Goal: Check status

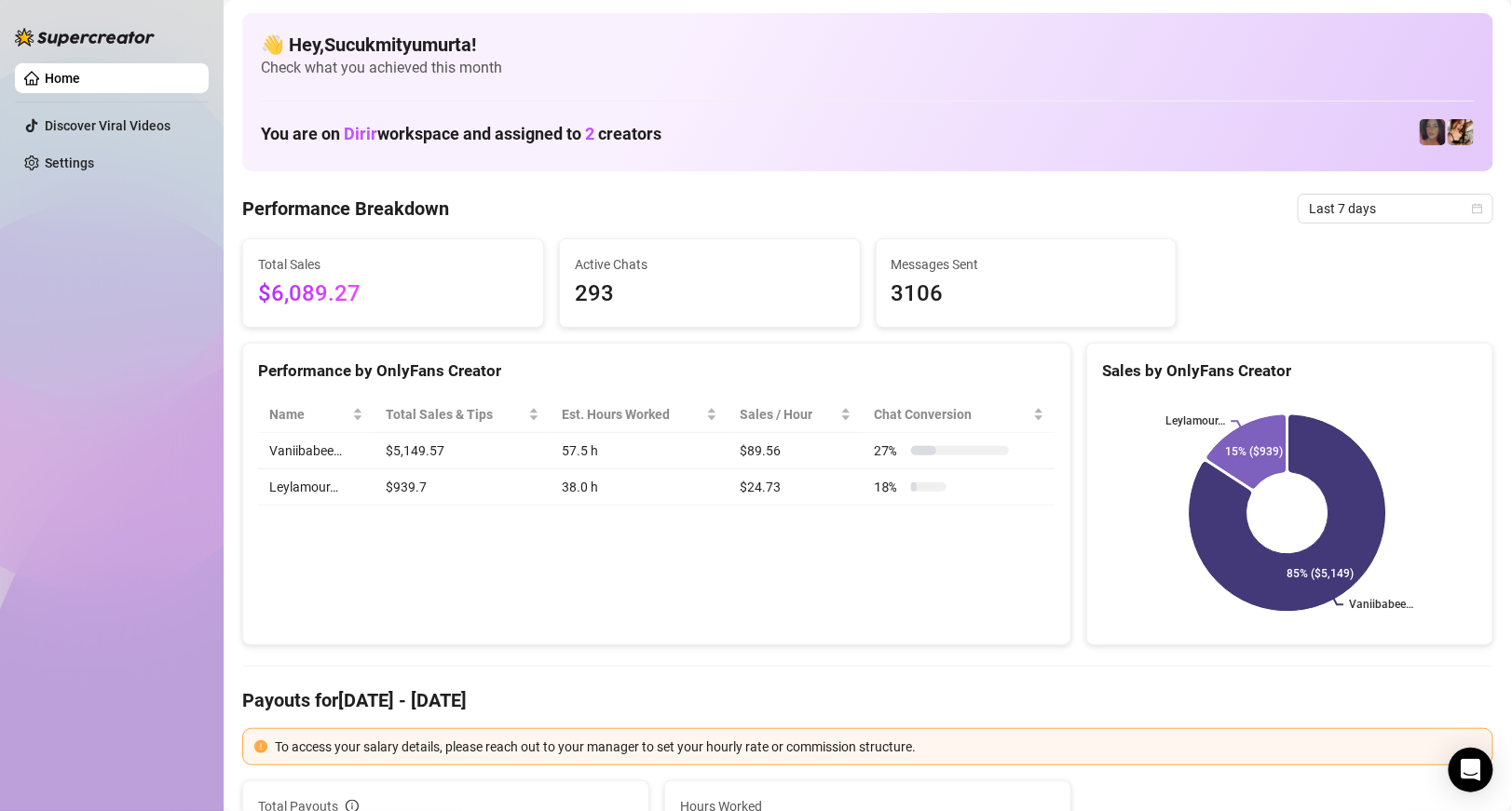
click at [1340, 203] on span "Last 7 days" at bounding box center [1395, 209] width 173 height 28
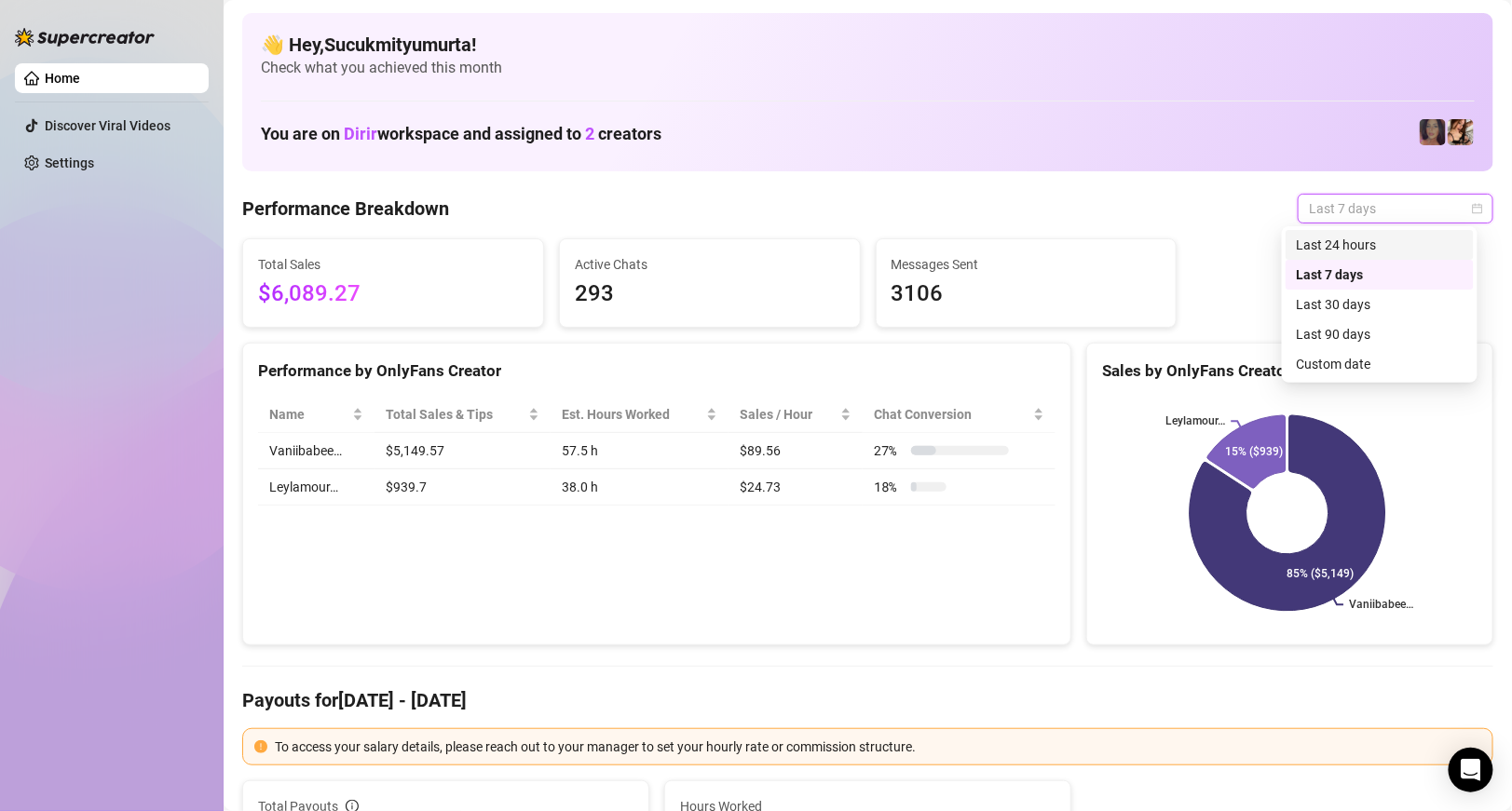
click at [1362, 245] on div "Last 24 hours" at bounding box center [1379, 245] width 166 height 21
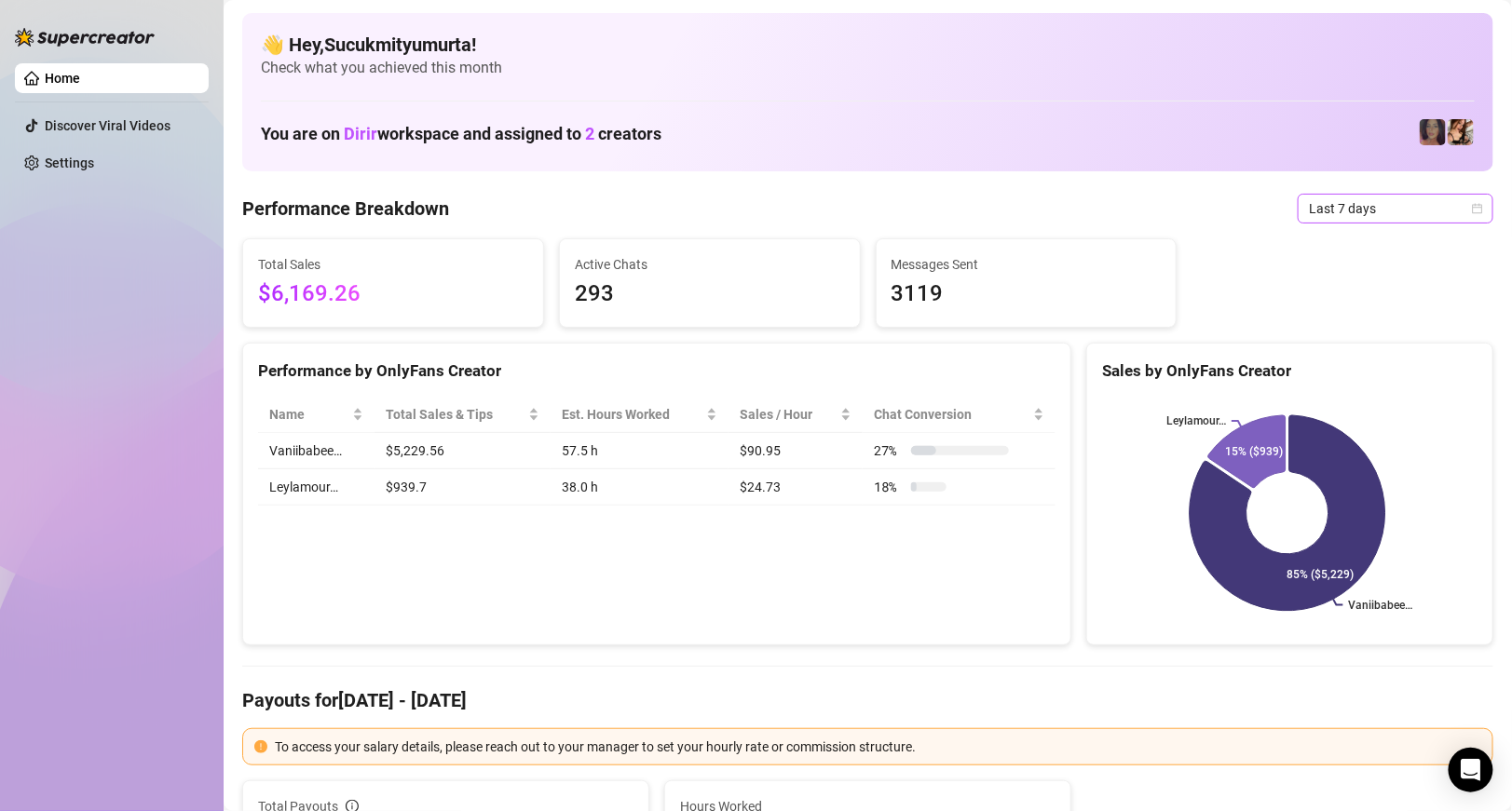
click at [1309, 207] on span "Last 7 days" at bounding box center [1395, 209] width 173 height 28
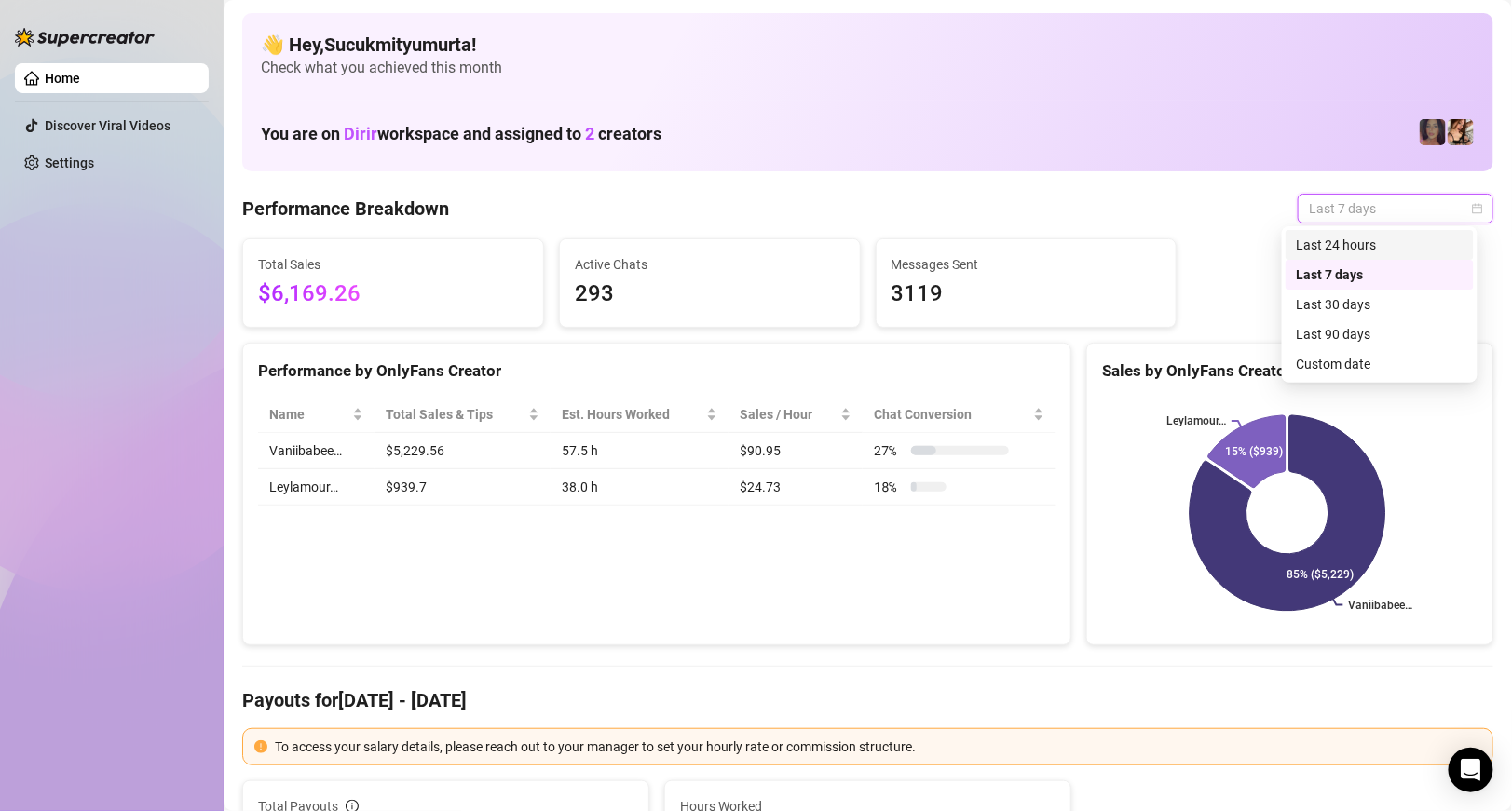
click at [1329, 253] on div "Last 24 hours" at bounding box center [1379, 245] width 166 height 21
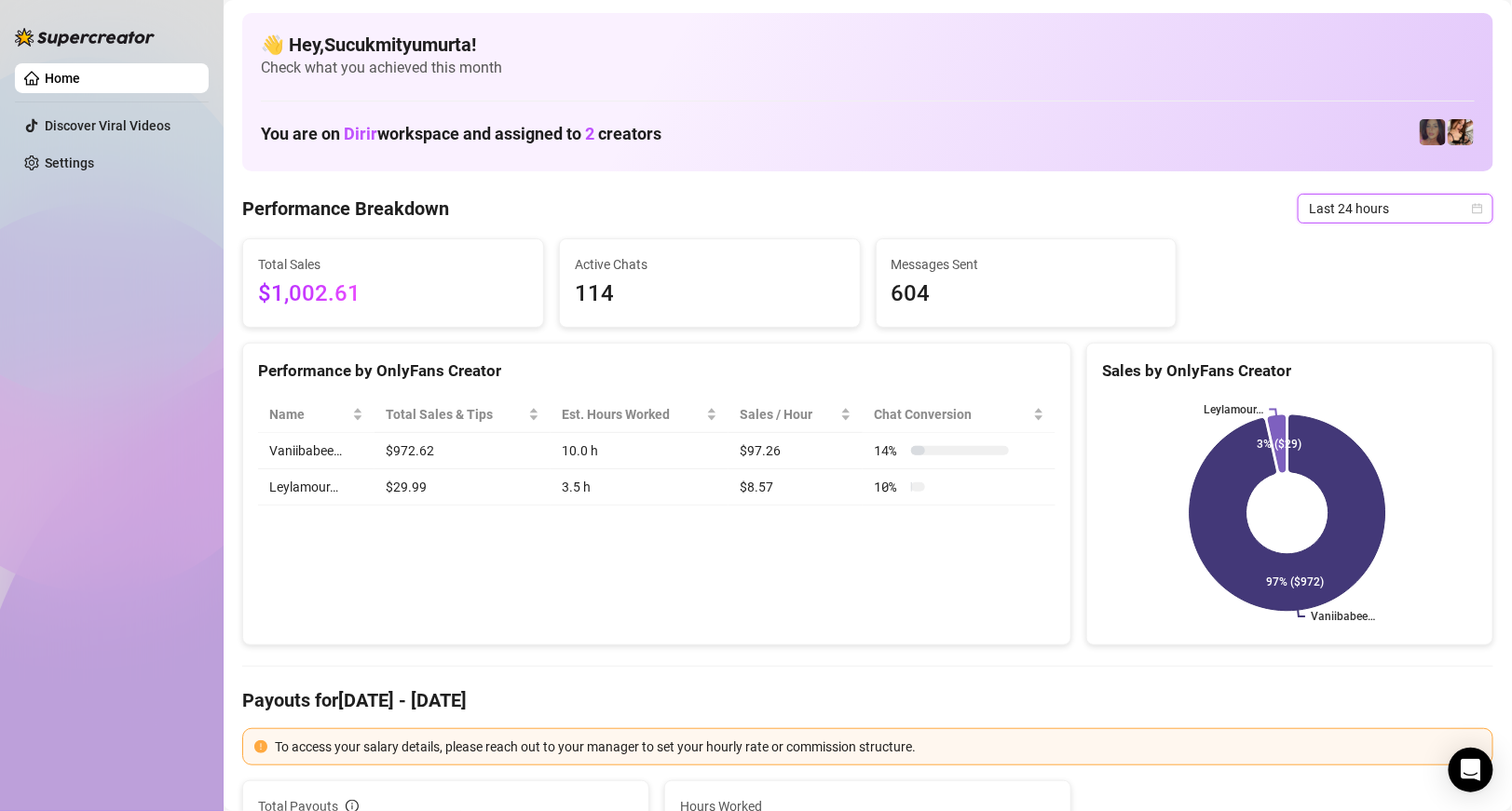
click at [1363, 209] on span "Last 24 hours" at bounding box center [1395, 209] width 173 height 28
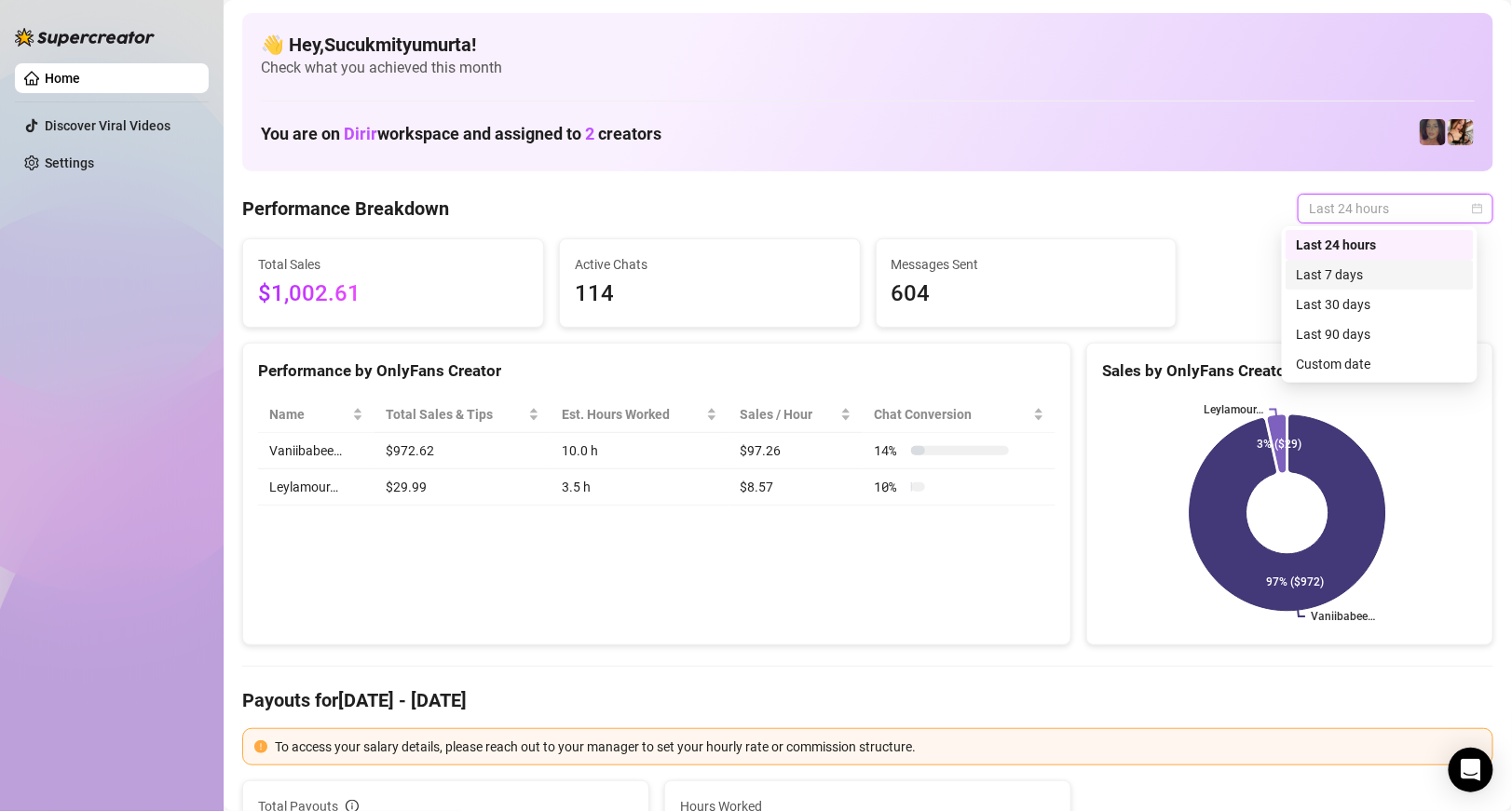
click at [1383, 266] on div "Last 7 days" at bounding box center [1379, 275] width 166 height 21
